Goal: Information Seeking & Learning: Learn about a topic

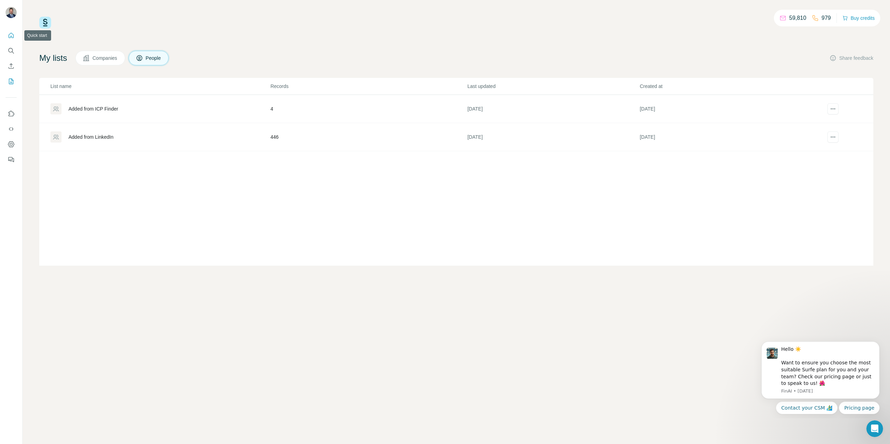
click at [11, 34] on icon "Quick start" at bounding box center [11, 35] width 7 height 7
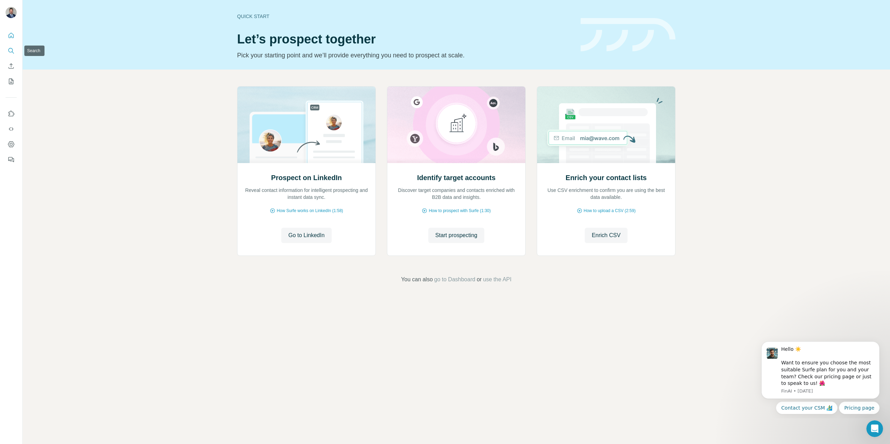
click at [10, 52] on icon "Search" at bounding box center [11, 50] width 7 height 7
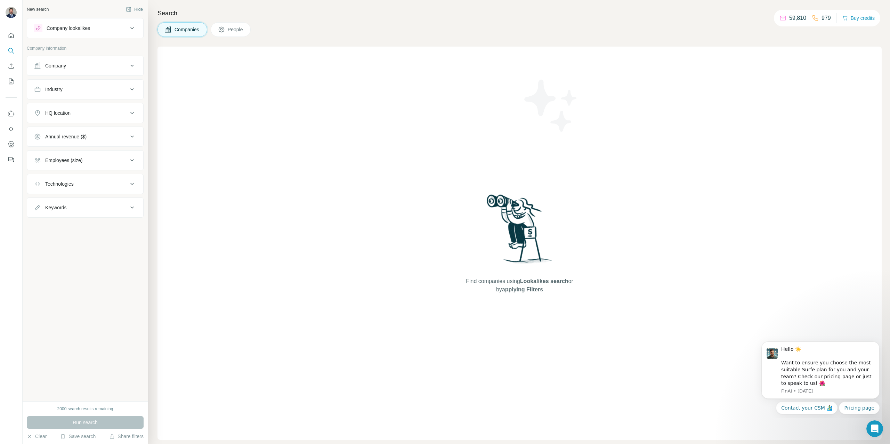
click at [94, 88] on div "Industry" at bounding box center [81, 89] width 94 height 7
click at [89, 105] on input at bounding box center [82, 107] width 86 height 8
click at [87, 108] on input at bounding box center [82, 107] width 86 height 8
click at [77, 70] on button "Company" at bounding box center [85, 65] width 116 height 17
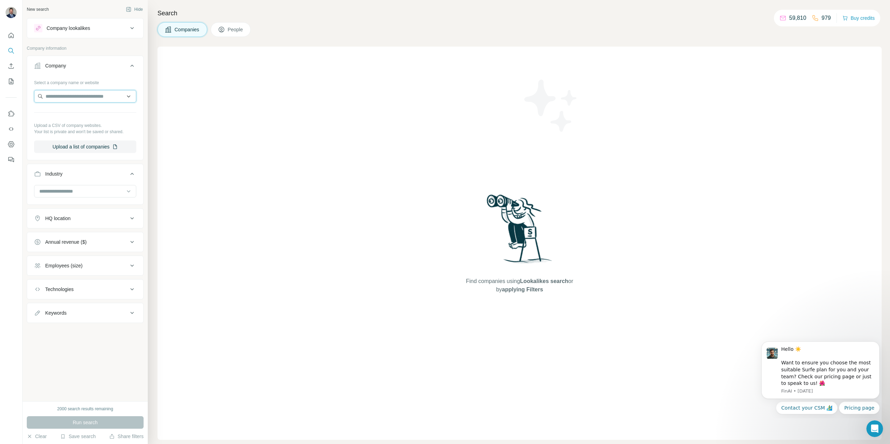
click at [81, 97] on input "text" at bounding box center [85, 96] width 102 height 13
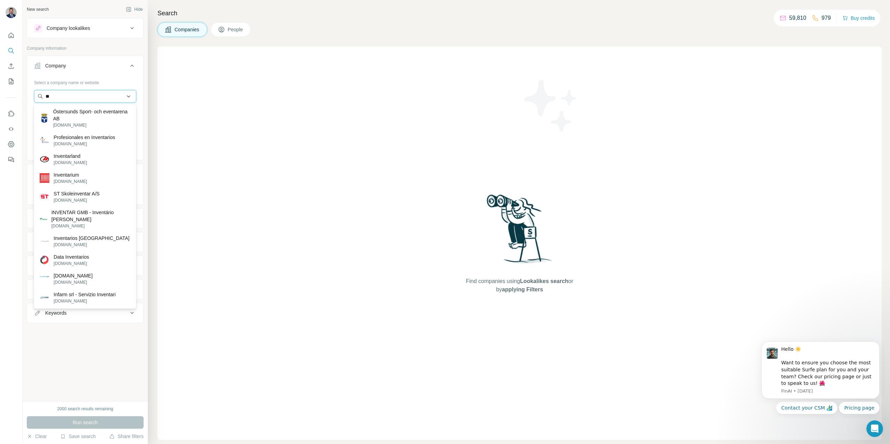
type input "*"
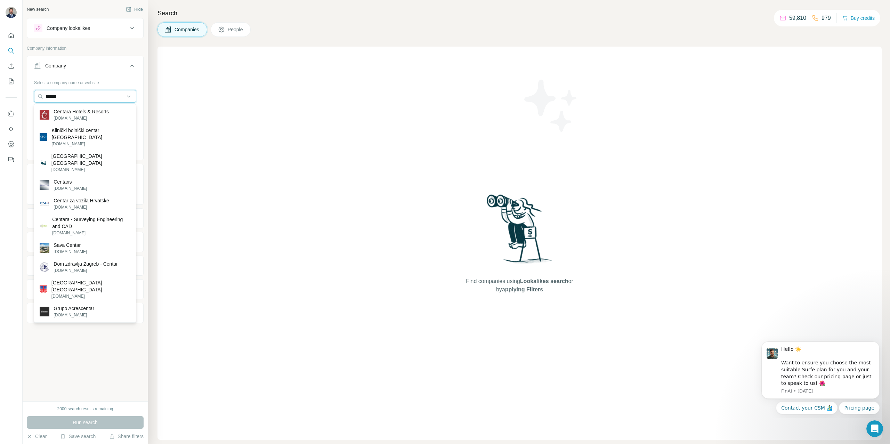
drag, startPoint x: 71, startPoint y: 98, endPoint x: 19, endPoint y: 93, distance: 51.7
click at [19, 93] on div "New search Hide Company lookalikes Company information Company Select a company…" at bounding box center [445, 222] width 890 height 444
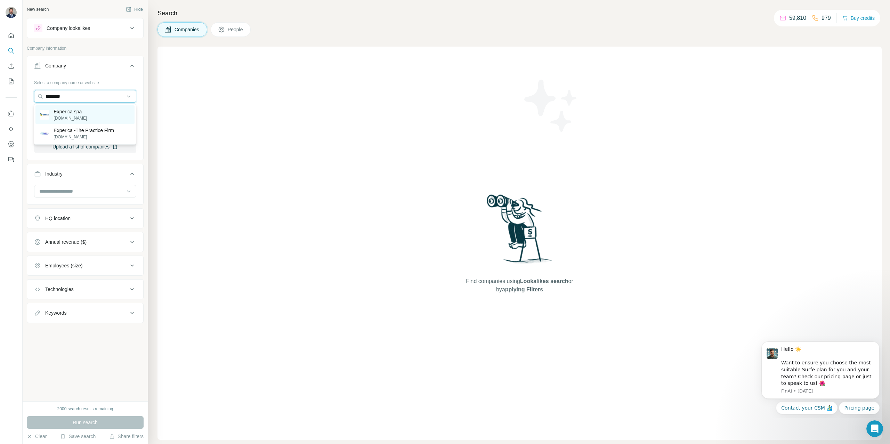
type input "********"
click at [68, 115] on p "[DOMAIN_NAME]" at bounding box center [70, 118] width 33 height 6
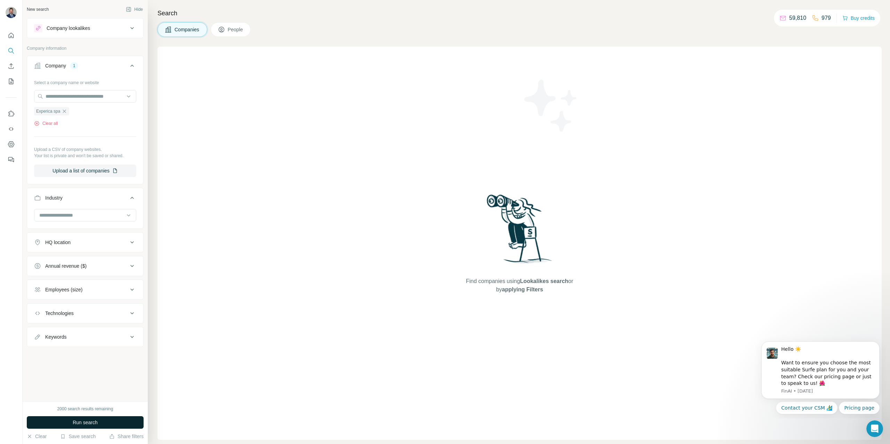
click at [87, 421] on span "Run search" at bounding box center [85, 422] width 25 height 7
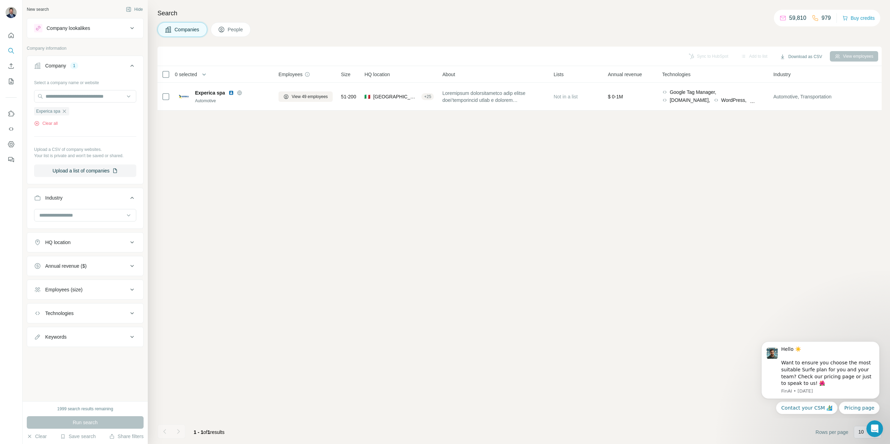
click at [90, 30] on div "Company lookalikes" at bounding box center [68, 28] width 43 height 7
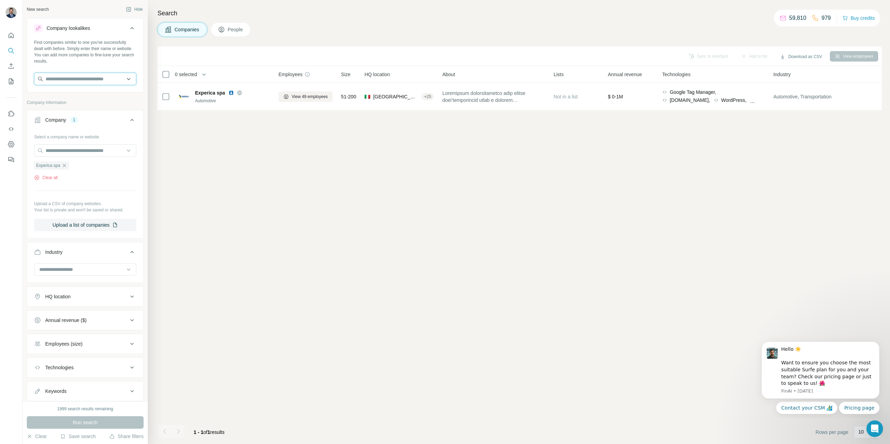
click at [73, 81] on input "text" at bounding box center [85, 79] width 102 height 13
type input "********"
click at [70, 99] on p "[DOMAIN_NAME]" at bounding box center [70, 101] width 33 height 6
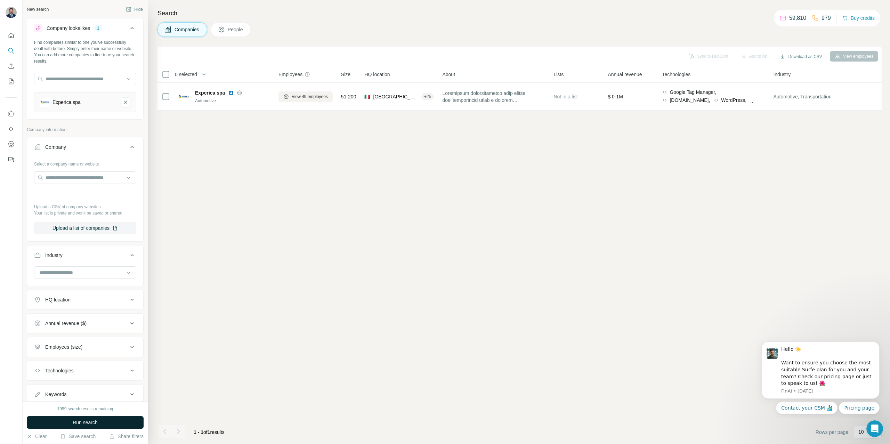
click at [105, 424] on button "Run search" at bounding box center [85, 422] width 117 height 13
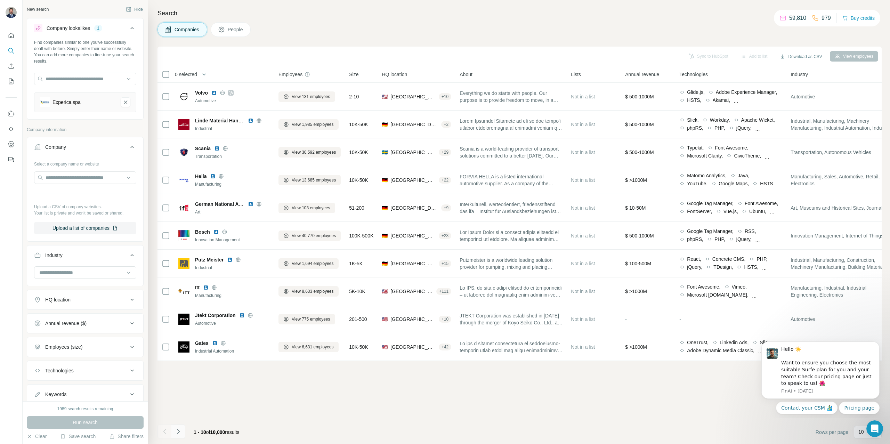
click at [180, 430] on icon "Navigate to next page" at bounding box center [178, 431] width 7 height 7
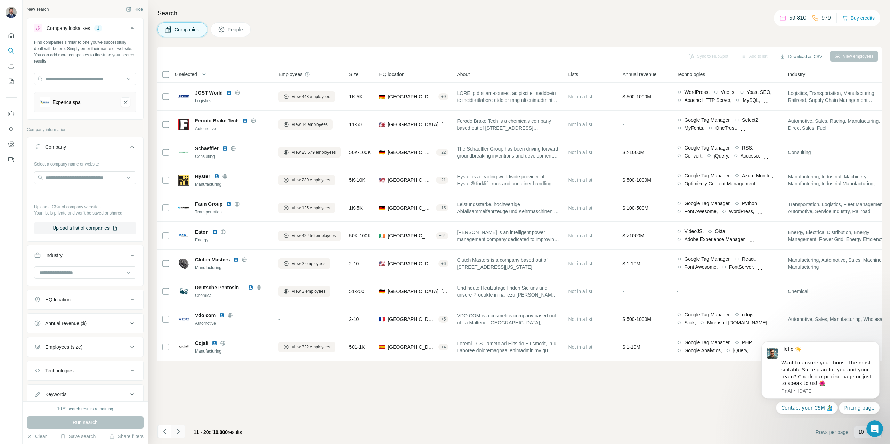
click at [180, 430] on icon "Navigate to next page" at bounding box center [178, 431] width 7 height 7
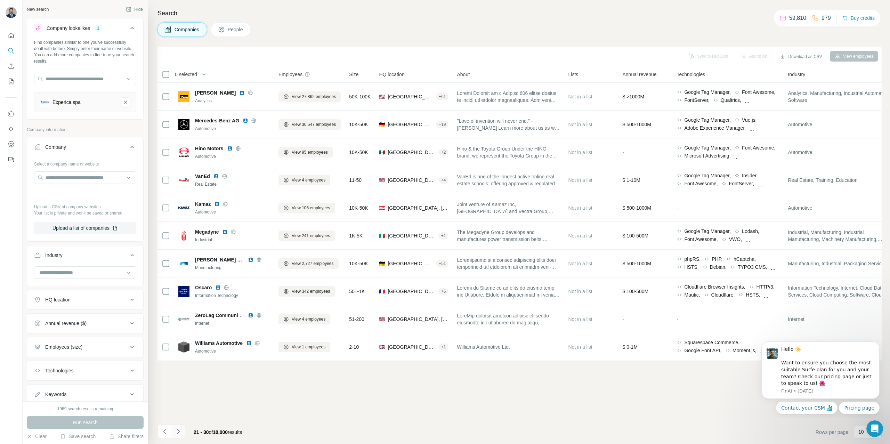
click at [180, 430] on icon "Navigate to next page" at bounding box center [178, 431] width 7 height 7
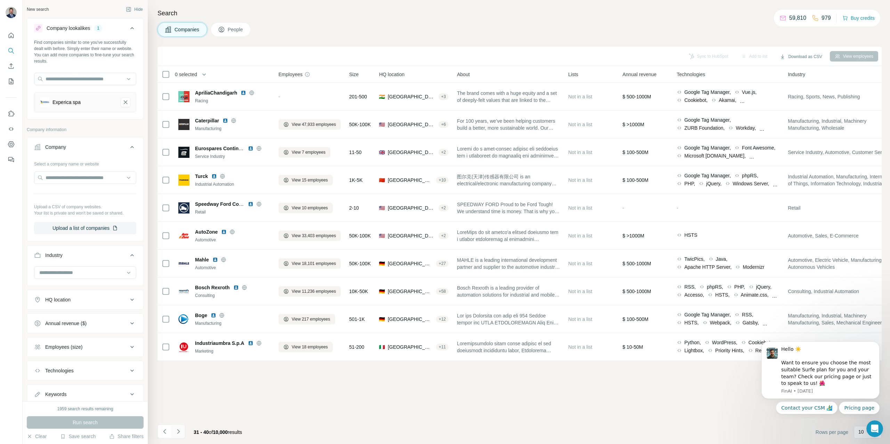
click at [183, 433] on button "Navigate to next page" at bounding box center [178, 431] width 14 height 14
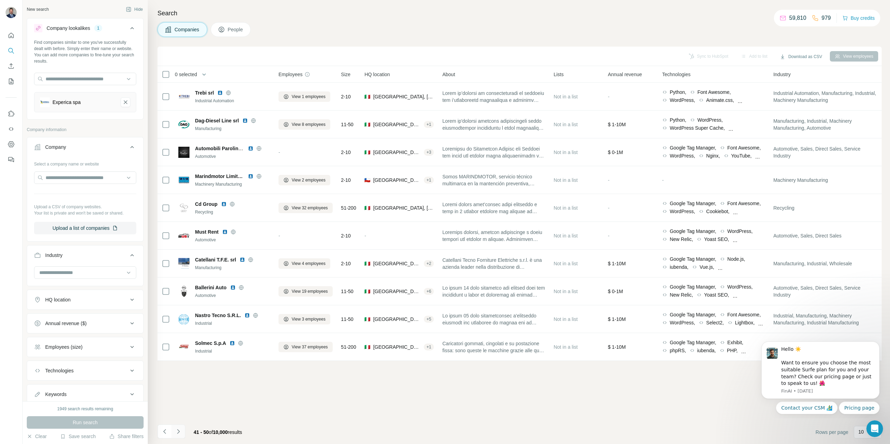
click at [178, 433] on icon "Navigate to next page" at bounding box center [178, 431] width 7 height 7
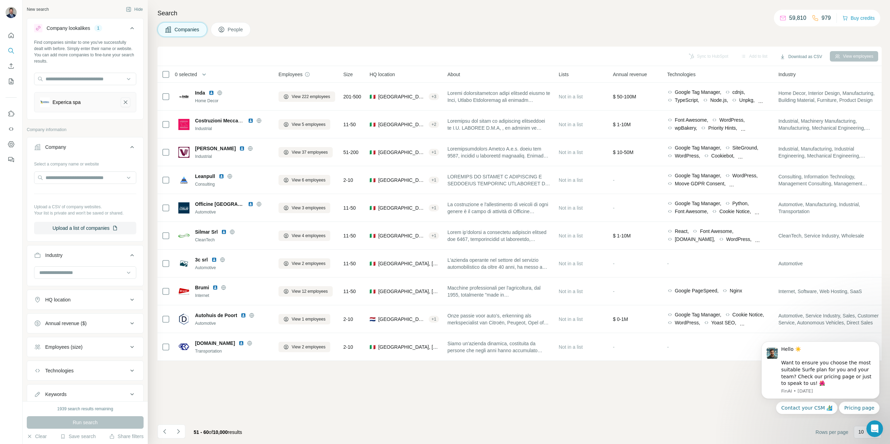
click at [125, 103] on icon "Experica spa-remove-button" at bounding box center [125, 101] width 3 height 3
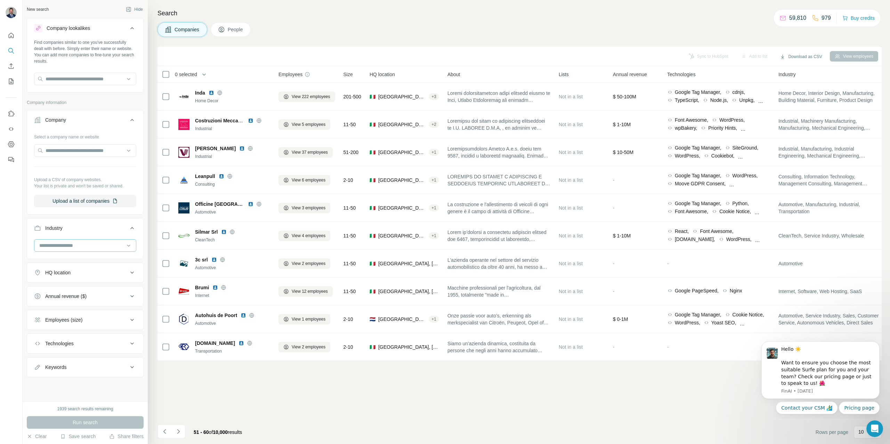
click at [91, 244] on input at bounding box center [82, 246] width 86 height 8
type input "*******"
click at [71, 261] on div "Wholesale" at bounding box center [85, 260] width 91 height 7
click at [93, 423] on span "Run search" at bounding box center [85, 422] width 25 height 7
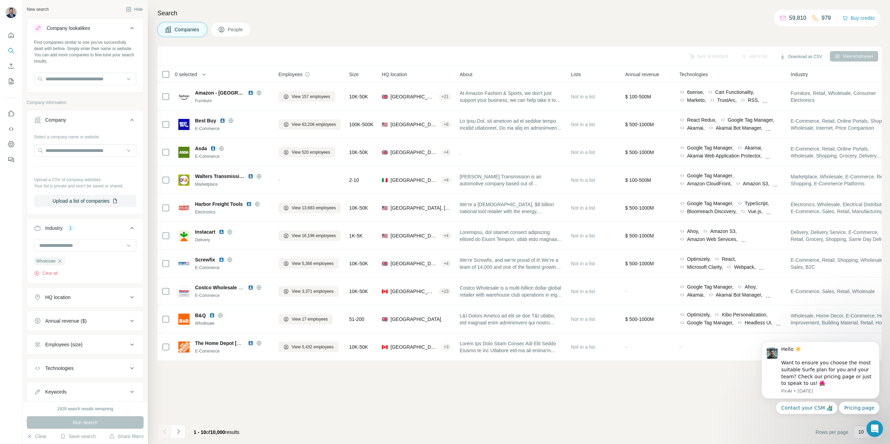
click at [132, 322] on icon at bounding box center [132, 321] width 8 height 8
click at [38, 373] on icon at bounding box center [38, 375] width 8 height 8
drag, startPoint x: 38, startPoint y: 362, endPoint x: 38, endPoint y: 356, distance: 6.0
click at [39, 361] on icon at bounding box center [38, 362] width 8 height 8
click at [38, 350] on icon at bounding box center [38, 349] width 8 height 8
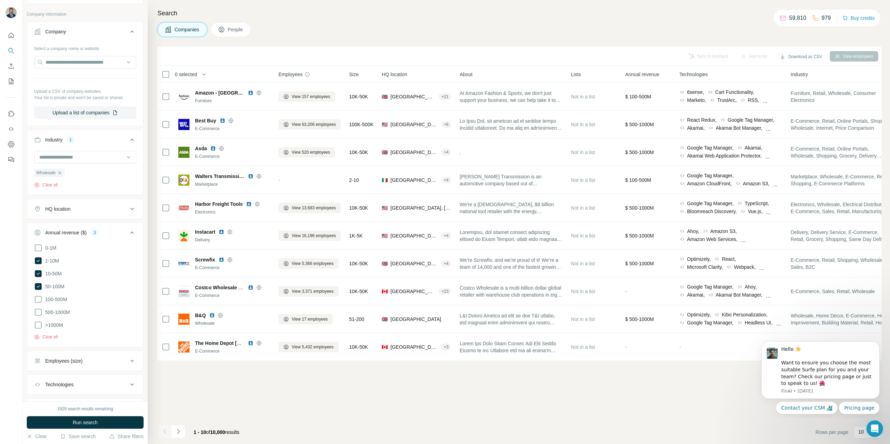
scroll to position [91, 0]
click at [98, 360] on button "Employees (size)" at bounding box center [85, 358] width 116 height 17
click at [125, 425] on button "Run search" at bounding box center [85, 422] width 117 height 13
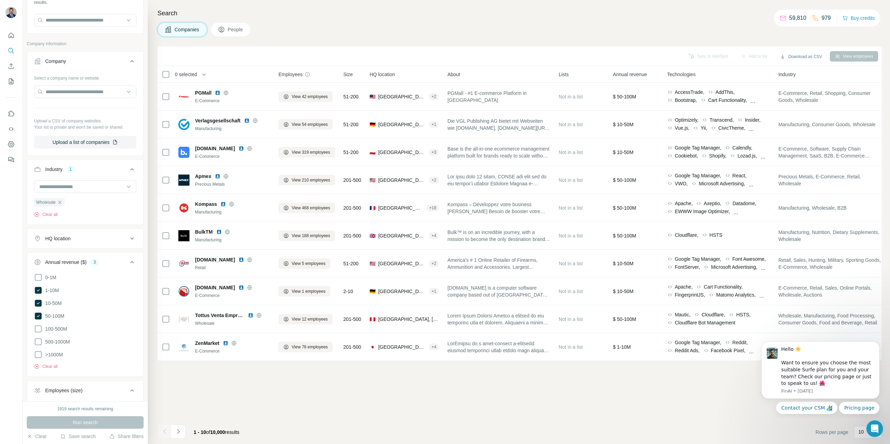
scroll to position [0, 0]
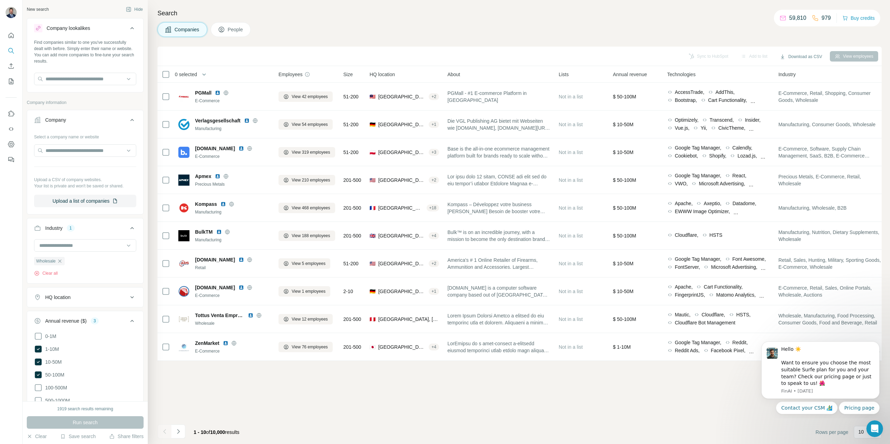
click at [113, 299] on div "HQ location" at bounding box center [81, 297] width 94 height 7
click at [97, 311] on input "text" at bounding box center [85, 314] width 102 height 13
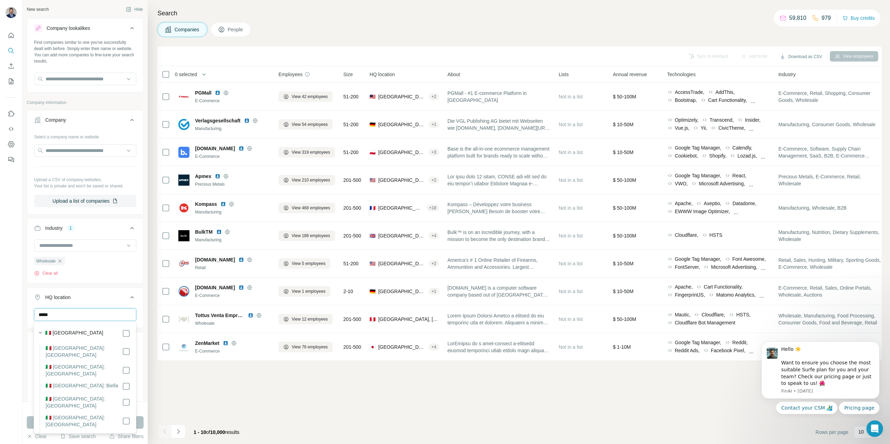
type input "*****"
click at [87, 333] on div "🇮🇹 [GEOGRAPHIC_DATA]" at bounding box center [87, 333] width 85 height 8
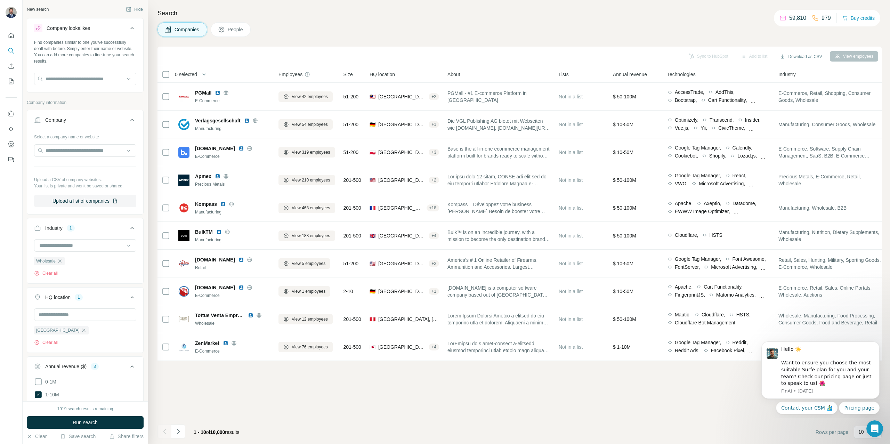
click at [225, 390] on div "Sync to HubSpot Add to list Download as CSV View employees 0 selected Companies…" at bounding box center [519, 245] width 724 height 397
click at [79, 421] on span "Run search" at bounding box center [85, 422] width 25 height 7
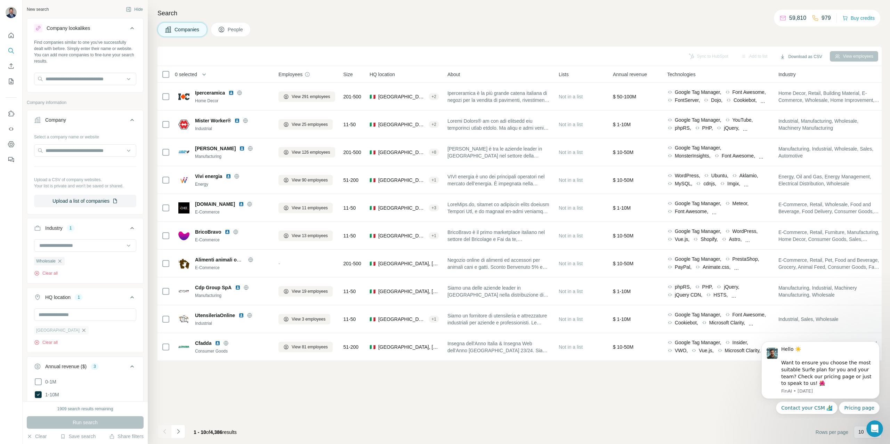
click at [81, 329] on icon "button" at bounding box center [84, 330] width 6 height 6
click at [58, 314] on input "text" at bounding box center [85, 314] width 102 height 13
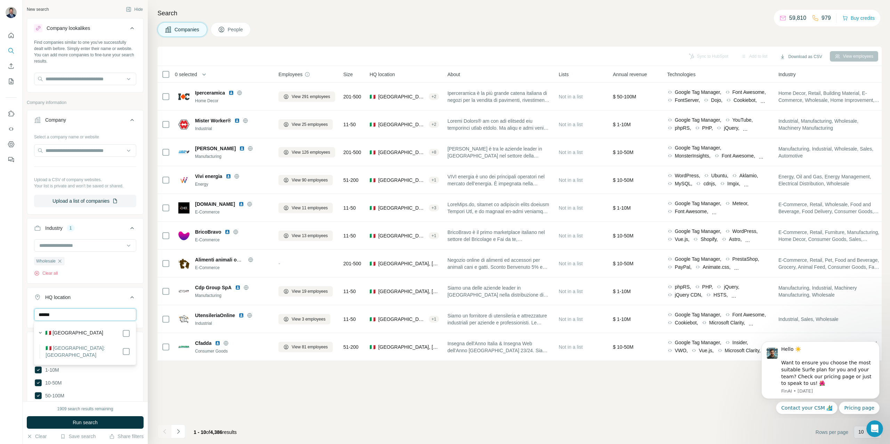
drag, startPoint x: 72, startPoint y: 315, endPoint x: 18, endPoint y: 311, distance: 53.6
click at [18, 311] on div "New search Hide Company lookalikes Find companies similar to one you've success…" at bounding box center [445, 222] width 890 height 444
type input "******"
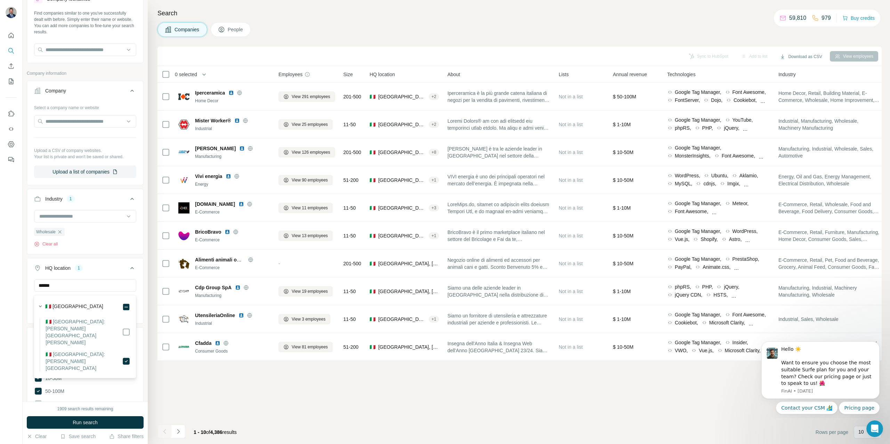
scroll to position [31, 0]
click at [114, 421] on button "Run search" at bounding box center [85, 422] width 117 height 13
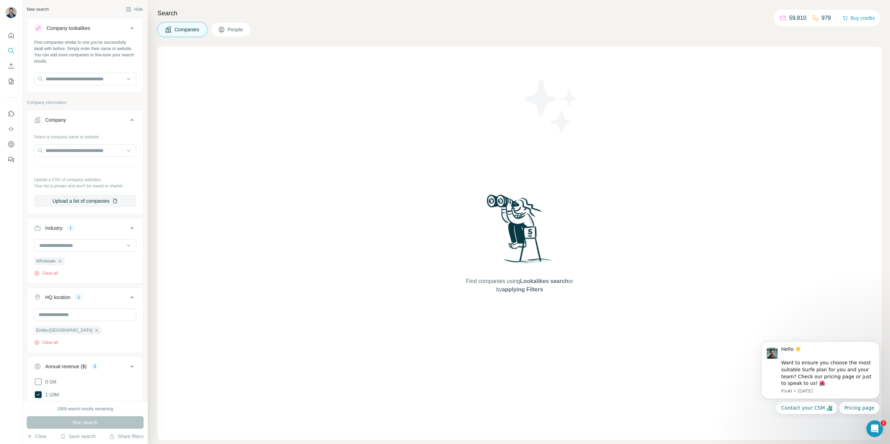
scroll to position [26, 0]
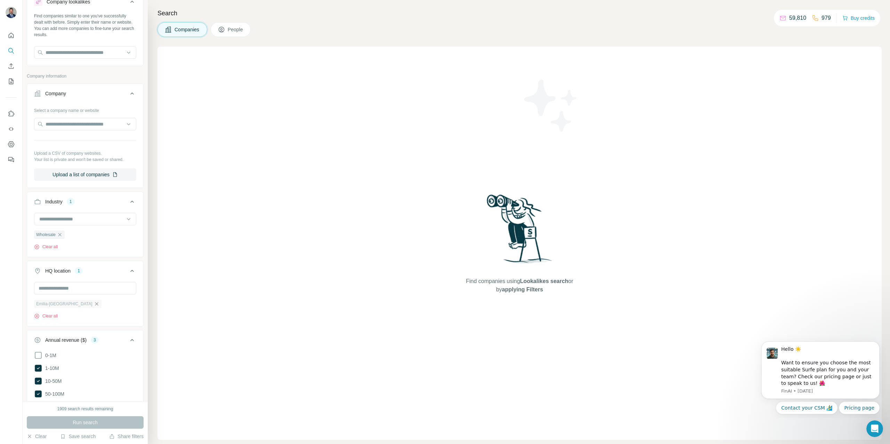
click at [94, 302] on icon "button" at bounding box center [97, 304] width 6 height 6
click at [67, 288] on input "text" at bounding box center [85, 289] width 102 height 13
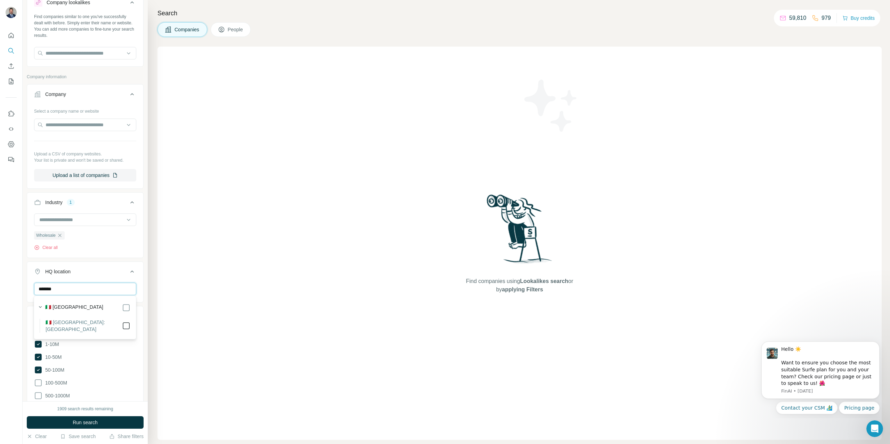
type input "*******"
click at [118, 424] on button "Run search" at bounding box center [85, 422] width 117 height 13
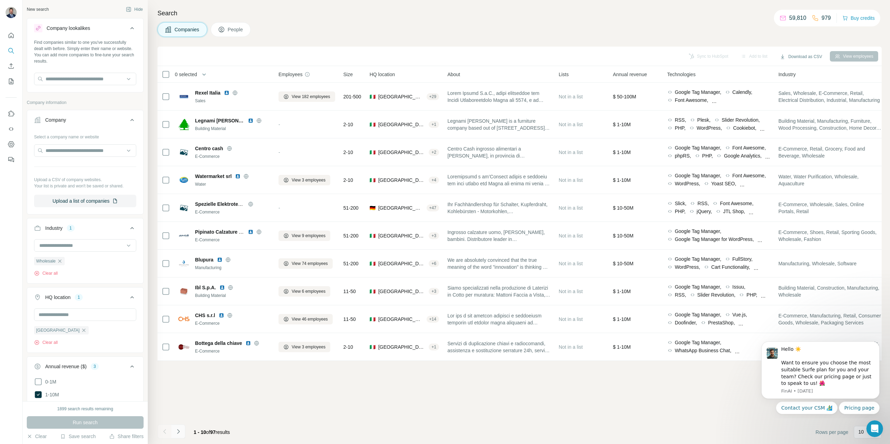
click at [178, 431] on icon "Navigate to next page" at bounding box center [178, 431] width 7 height 7
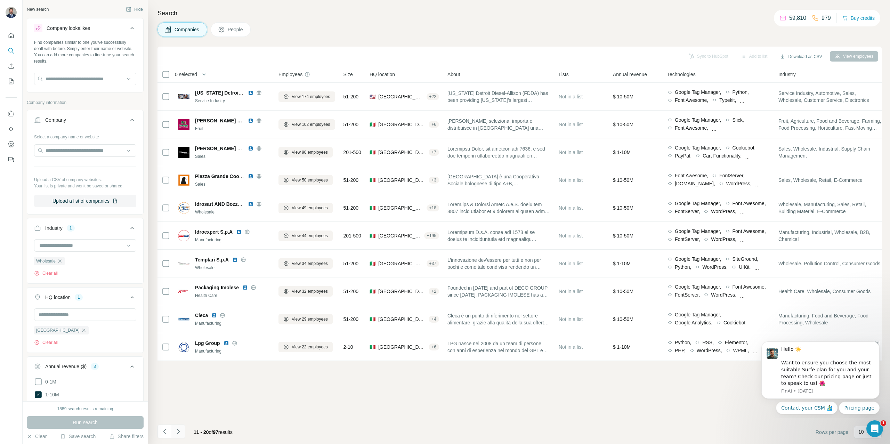
click at [178, 431] on icon "Navigate to next page" at bounding box center [178, 431] width 7 height 7
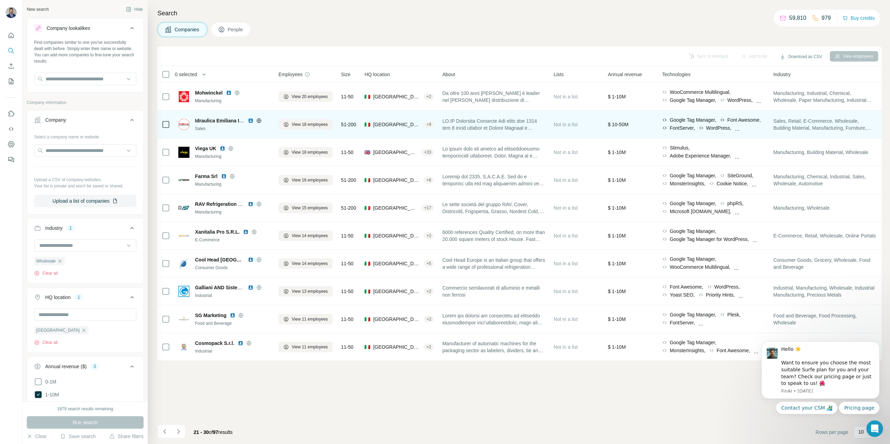
scroll to position [0, 0]
click at [260, 120] on icon at bounding box center [259, 120] width 5 height 0
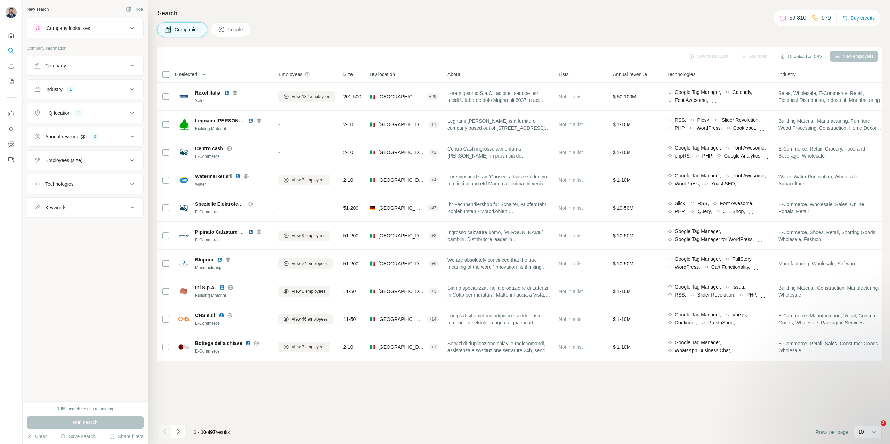
click at [132, 89] on icon at bounding box center [132, 89] width 8 height 8
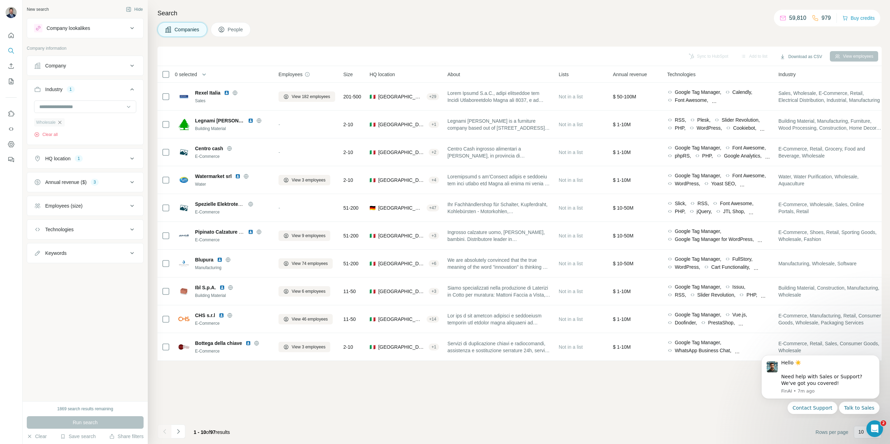
click at [60, 122] on icon "button" at bounding box center [59, 122] width 3 height 3
click at [130, 156] on icon at bounding box center [132, 157] width 8 height 8
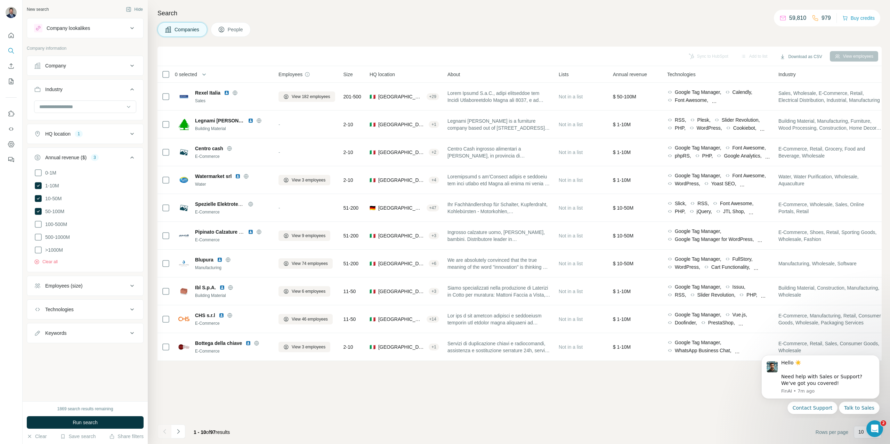
click at [124, 66] on div "Company" at bounding box center [81, 65] width 94 height 7
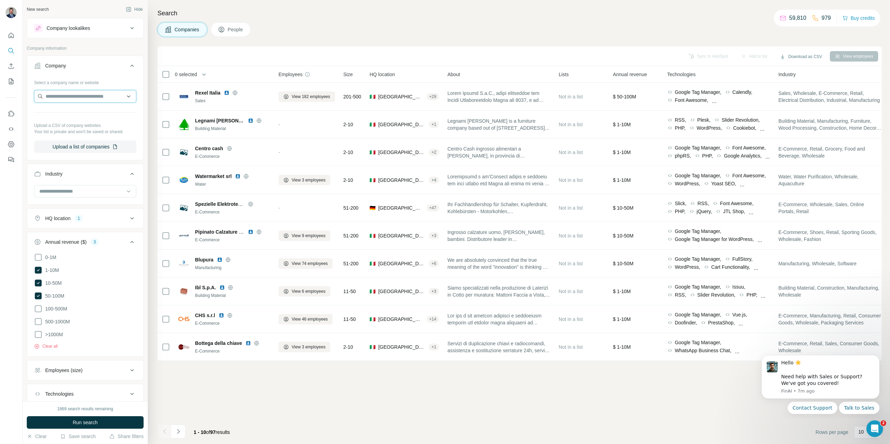
click at [82, 91] on input "text" at bounding box center [85, 96] width 102 height 13
click at [81, 94] on input "text" at bounding box center [85, 96] width 102 height 13
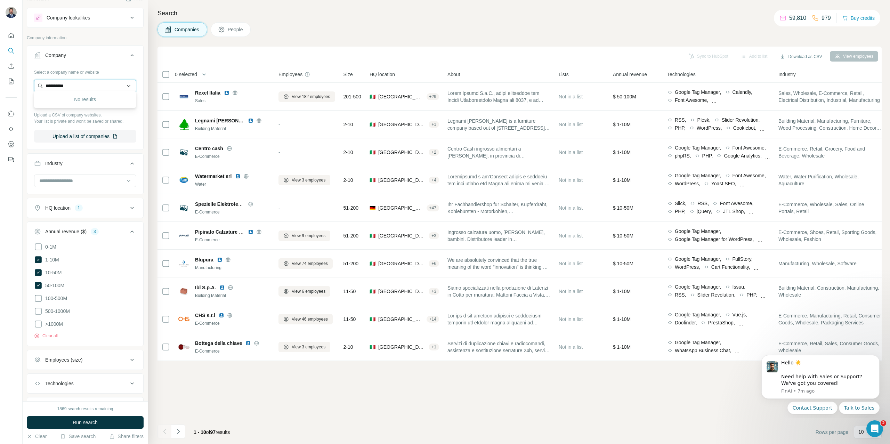
scroll to position [14, 0]
type input "*"
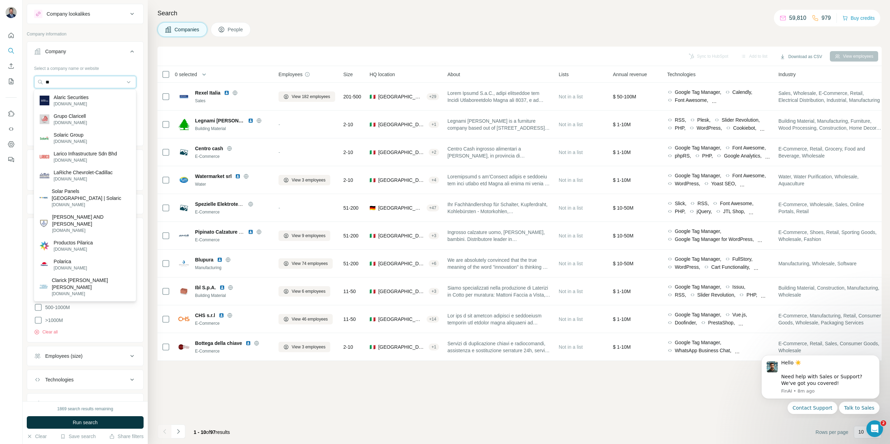
type input "*"
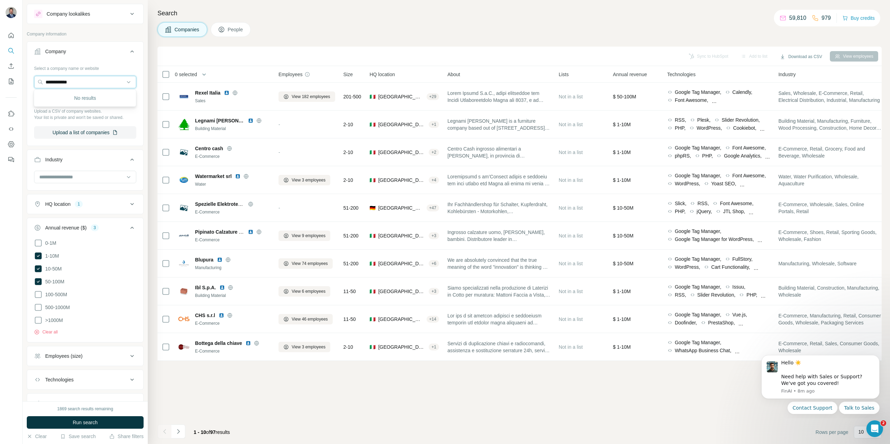
drag, startPoint x: 76, startPoint y: 81, endPoint x: 0, endPoint y: 76, distance: 76.3
click at [0, 76] on div "**********" at bounding box center [445, 222] width 890 height 444
type input "********"
drag, startPoint x: 75, startPoint y: 81, endPoint x: 11, endPoint y: 81, distance: 64.0
click at [11, 81] on div "New search Hide Company lookalikes Company information Company Select a company…" at bounding box center [445, 222] width 890 height 444
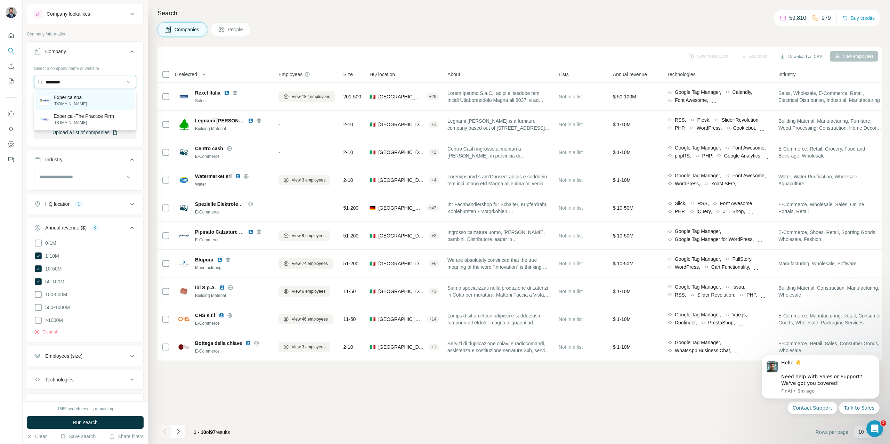
type input "********"
click at [68, 96] on p "Experica spa" at bounding box center [70, 97] width 33 height 7
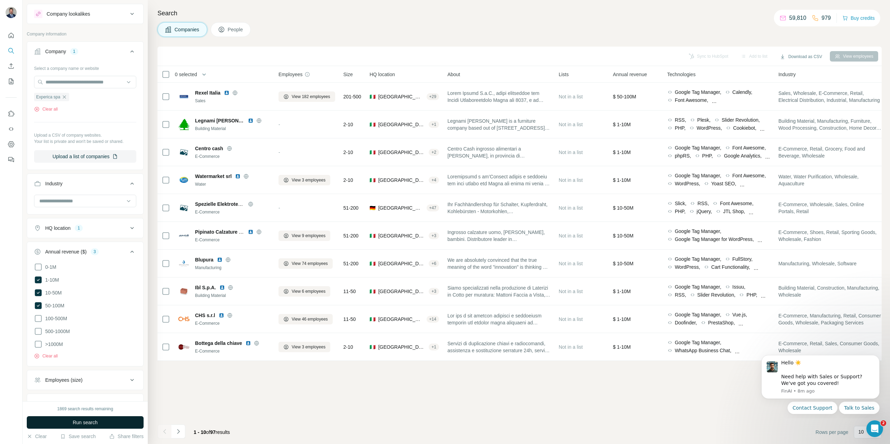
click at [117, 424] on button "Run search" at bounding box center [85, 422] width 117 height 13
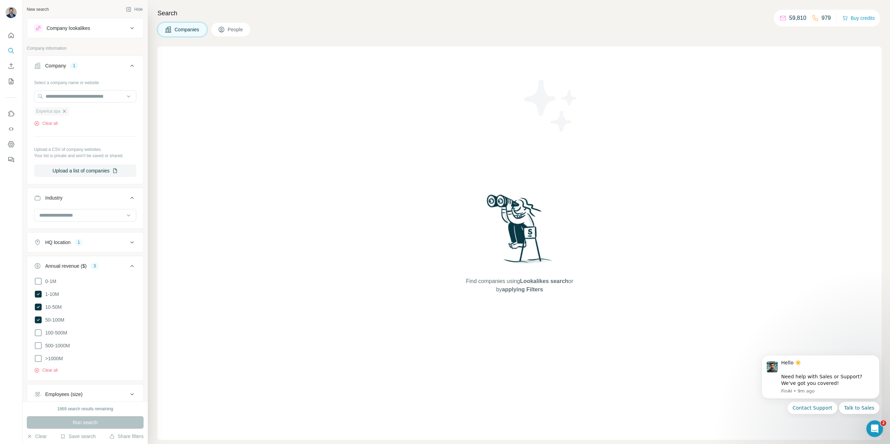
click at [64, 110] on icon "button" at bounding box center [64, 111] width 3 height 3
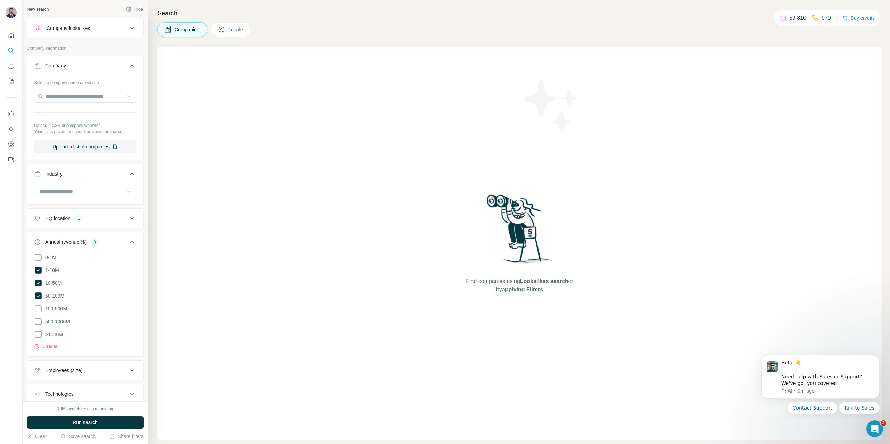
click at [94, 28] on div "Company lookalikes" at bounding box center [81, 28] width 94 height 8
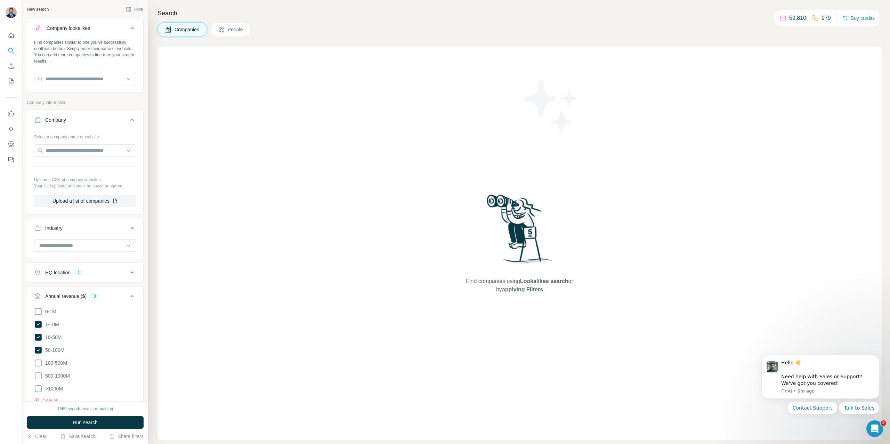
click at [72, 71] on div "Find companies similar to one you've successfully dealt with before. Simply ent…" at bounding box center [85, 64] width 116 height 51
click at [72, 77] on input "text" at bounding box center [85, 79] width 102 height 13
type input "********"
click at [84, 96] on div "Experica spa [DOMAIN_NAME]" at bounding box center [84, 97] width 99 height 19
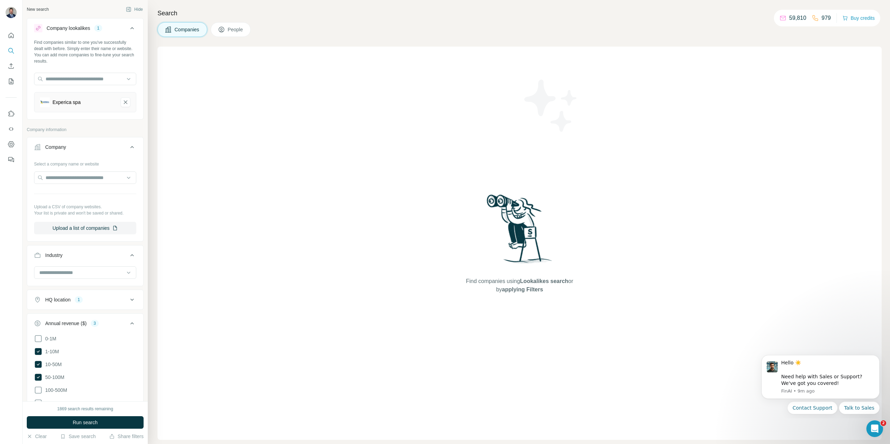
click at [101, 421] on button "Run search" at bounding box center [85, 422] width 117 height 13
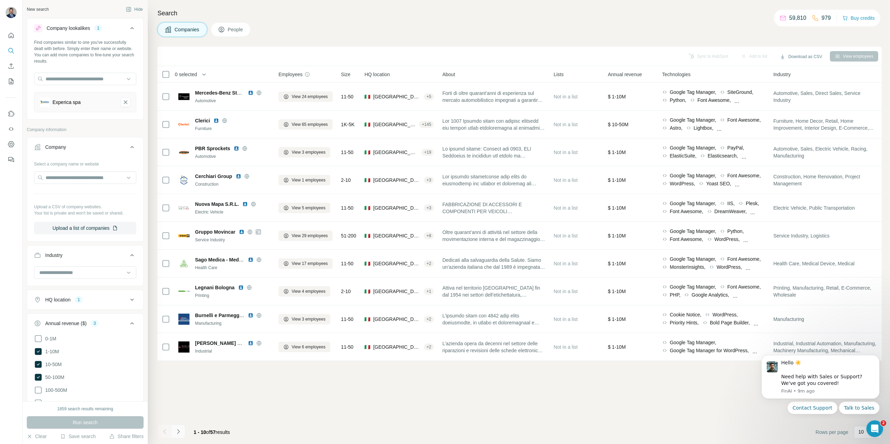
click at [177, 431] on icon "Navigate to next page" at bounding box center [178, 431] width 7 height 7
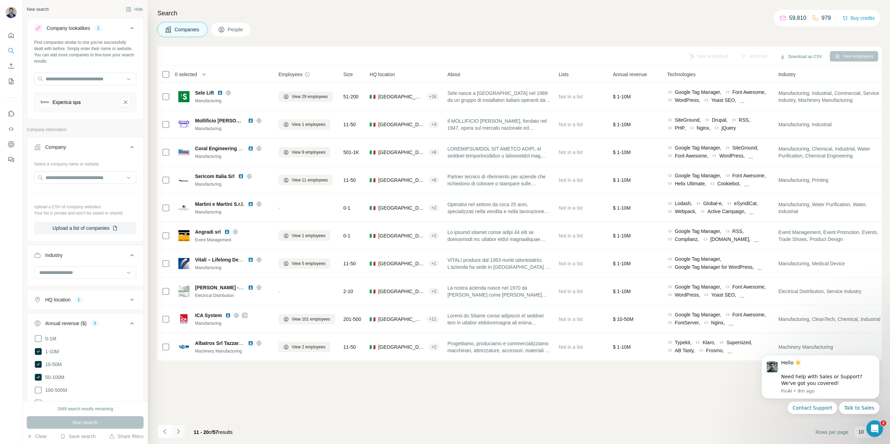
click at [173, 432] on button "Navigate to next page" at bounding box center [178, 431] width 14 height 14
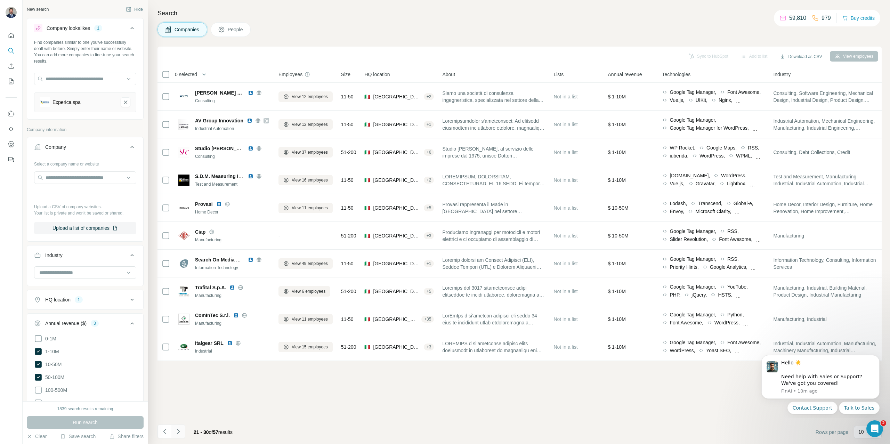
click at [180, 433] on icon "Navigate to next page" at bounding box center [178, 431] width 7 height 7
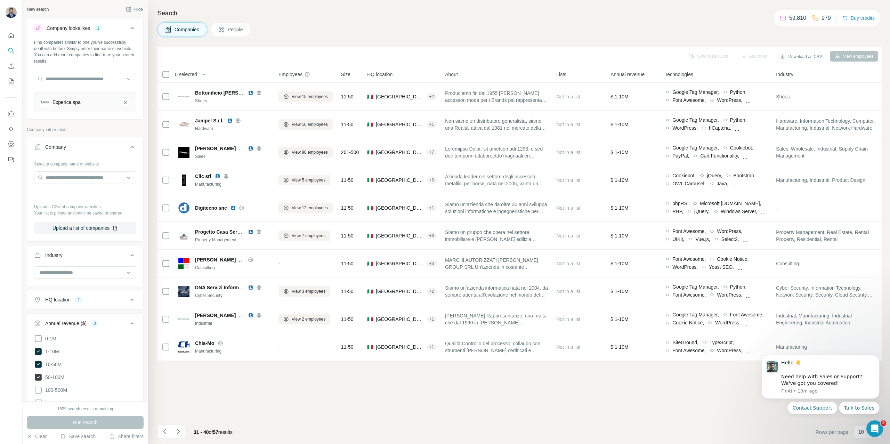
click at [40, 375] on icon at bounding box center [38, 377] width 7 height 7
click at [39, 366] on icon at bounding box center [38, 364] width 7 height 7
click at [37, 353] on icon at bounding box center [38, 351] width 7 height 7
click at [94, 425] on span "Run search" at bounding box center [85, 422] width 25 height 7
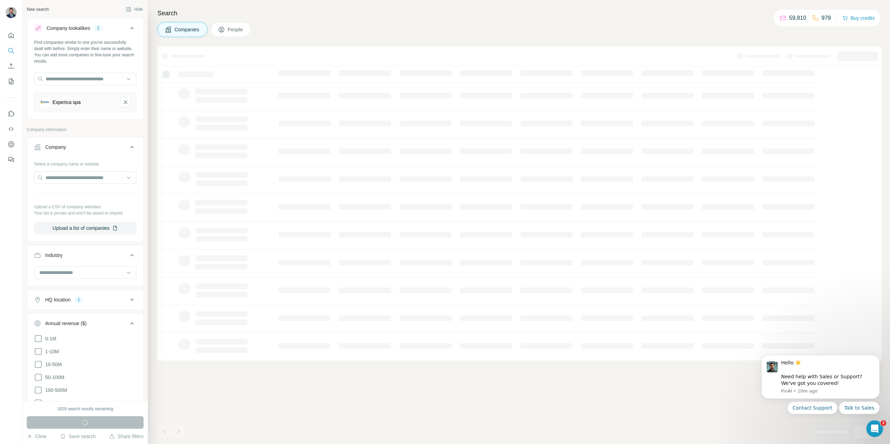
click at [129, 297] on icon at bounding box center [132, 299] width 8 height 8
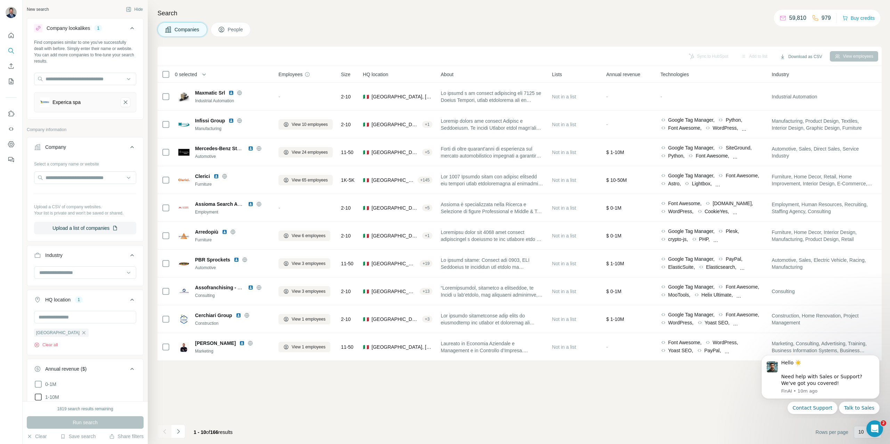
click at [37, 397] on icon at bounding box center [38, 397] width 8 height 8
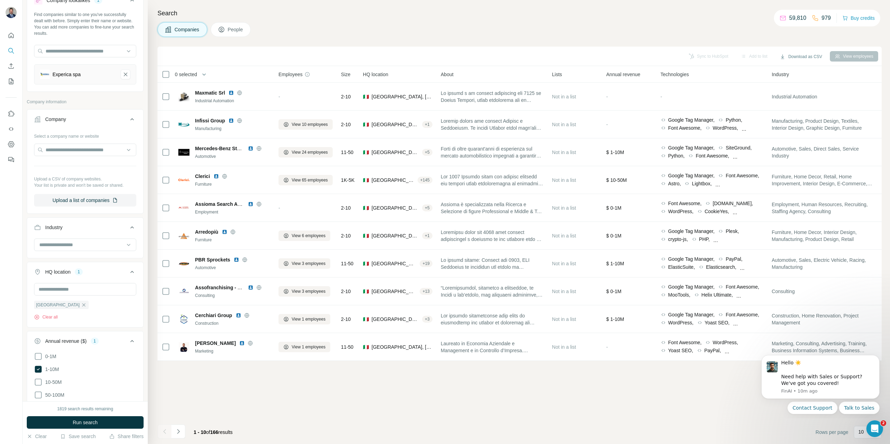
scroll to position [40, 0]
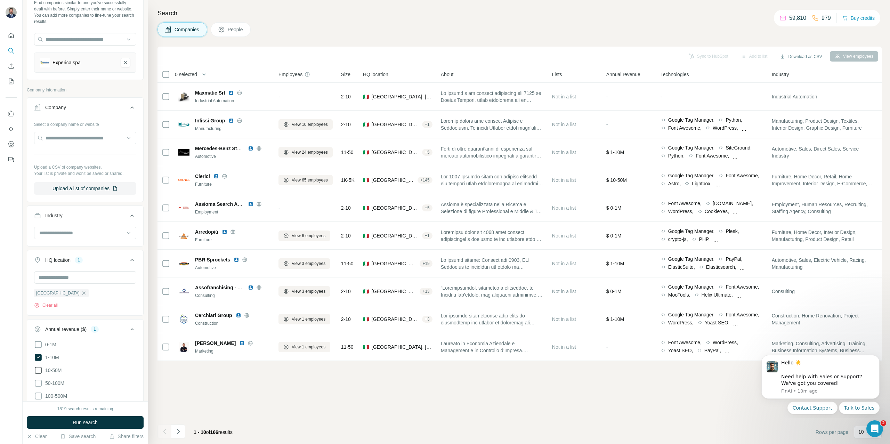
click at [40, 369] on icon at bounding box center [38, 370] width 8 height 8
click at [37, 381] on icon at bounding box center [38, 383] width 8 height 8
click at [81, 292] on icon "button" at bounding box center [84, 293] width 6 height 6
click at [108, 427] on button "Run search" at bounding box center [85, 422] width 117 height 13
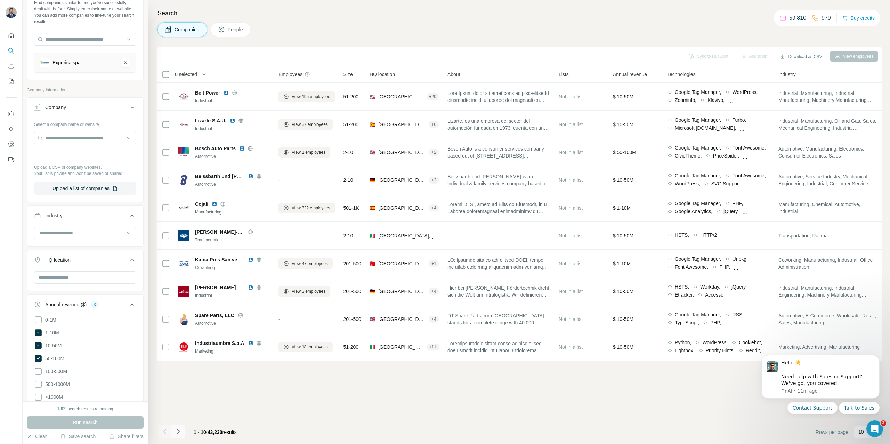
click at [178, 431] on icon "Navigate to next page" at bounding box center [178, 431] width 7 height 7
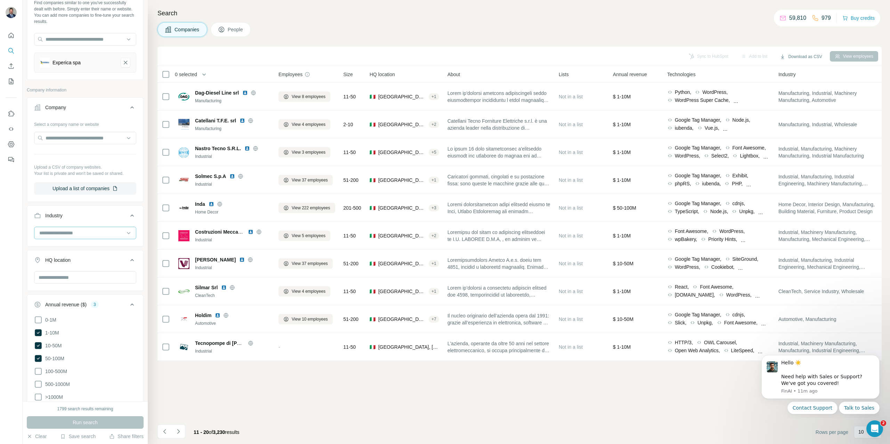
click at [90, 233] on input at bounding box center [82, 233] width 86 height 8
click at [95, 230] on input at bounding box center [82, 233] width 86 height 8
click at [77, 232] on input at bounding box center [82, 233] width 86 height 8
click at [45, 236] on div at bounding box center [82, 233] width 86 height 12
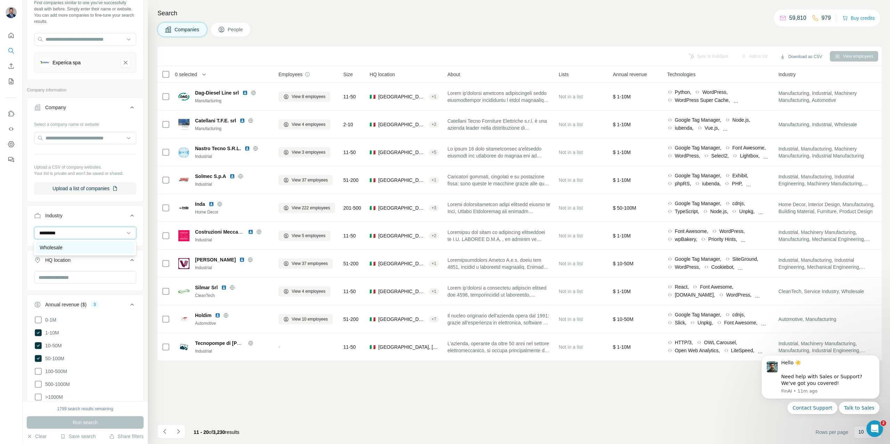
type input "*********"
click at [51, 249] on p "Wholesale" at bounding box center [51, 247] width 23 height 7
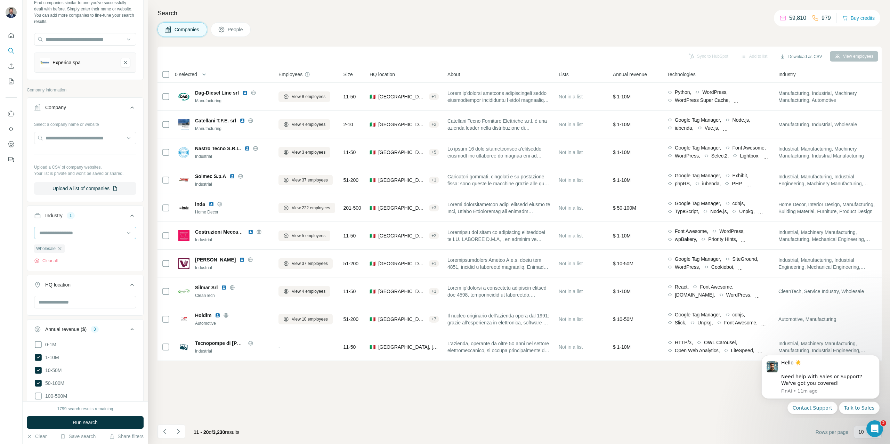
click at [56, 233] on input at bounding box center [82, 233] width 86 height 8
type input "**********"
click at [56, 246] on p "Automotive" at bounding box center [52, 247] width 24 height 7
click at [99, 426] on button "Run search" at bounding box center [85, 422] width 117 height 13
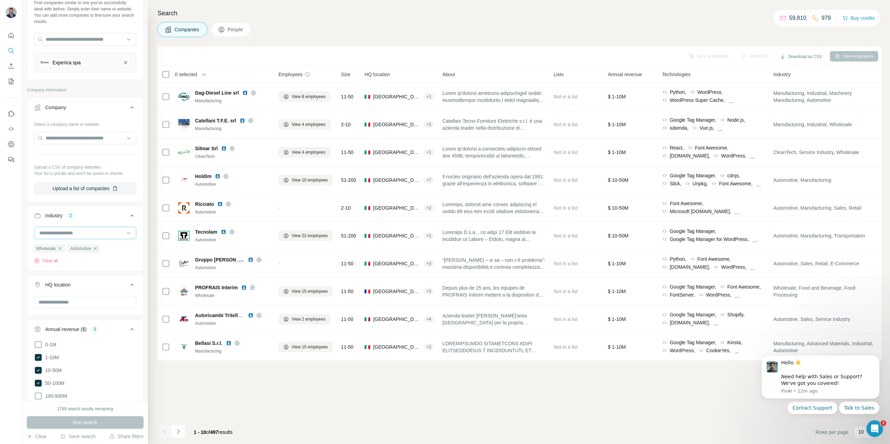
click at [44, 233] on input at bounding box center [82, 233] width 86 height 8
click at [59, 232] on input at bounding box center [82, 233] width 86 height 8
click at [71, 233] on input at bounding box center [82, 233] width 86 height 8
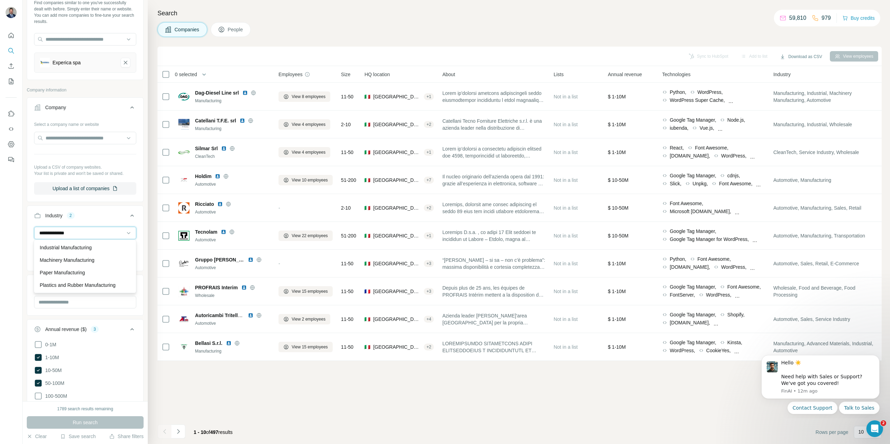
type input "**********"
drag, startPoint x: 88, startPoint y: 230, endPoint x: 29, endPoint y: 228, distance: 59.5
click at [29, 228] on div "**********" at bounding box center [85, 248] width 116 height 43
click at [179, 384] on div "Sync to HubSpot Add to list Download as CSV View employees 0 selected Companies…" at bounding box center [519, 245] width 724 height 397
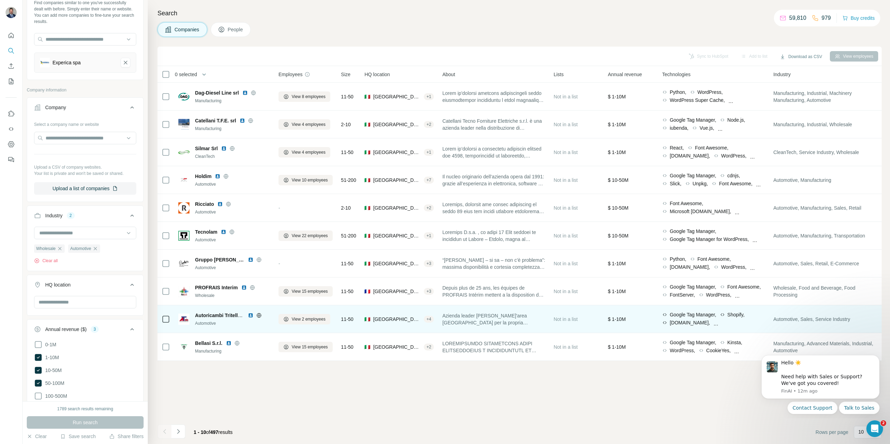
click at [259, 315] on icon at bounding box center [259, 316] width 6 height 6
click at [249, 316] on img at bounding box center [251, 316] width 6 height 6
